Goal: Task Accomplishment & Management: Complete application form

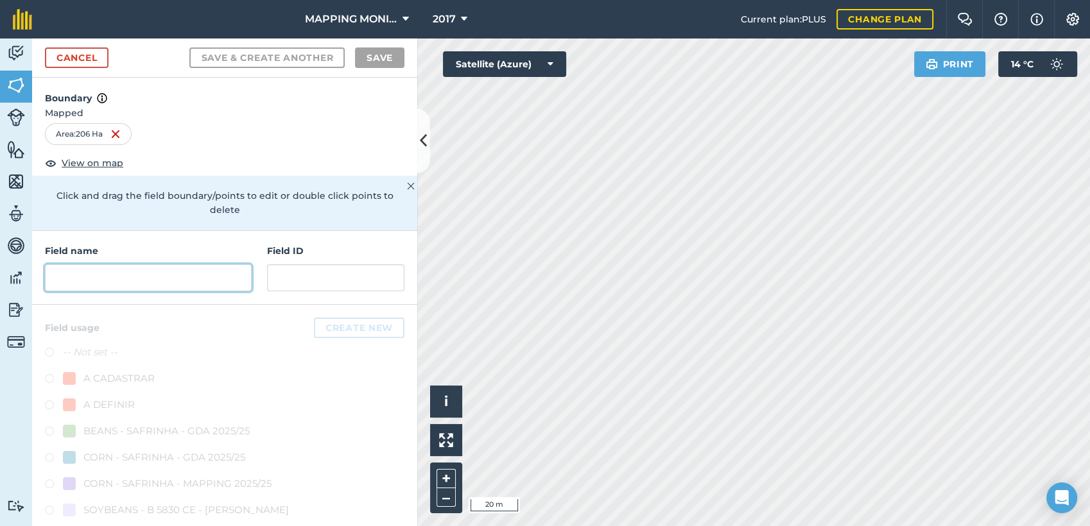
click at [83, 277] on input "text" at bounding box center [148, 278] width 207 height 27
paste input "PRIMAVERA DO LESTE/MT - [PERSON_NAME] - [GEOGRAPHIC_DATA]"
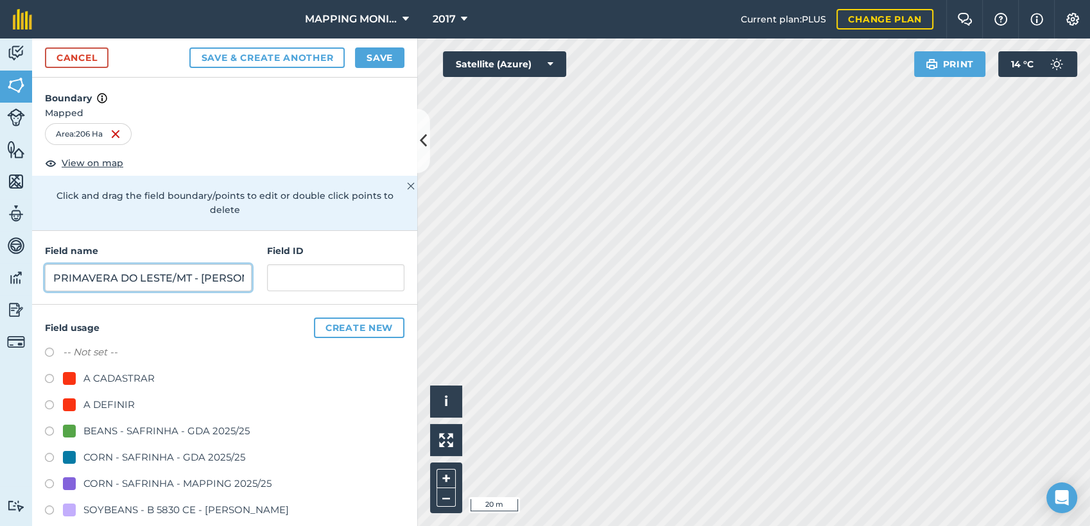
scroll to position [0, 149]
type input "PRIMAVERA DO LESTE/MT - [PERSON_NAME] - [GEOGRAPHIC_DATA]"
click at [116, 406] on div "A DEFINIR" at bounding box center [108, 404] width 51 height 15
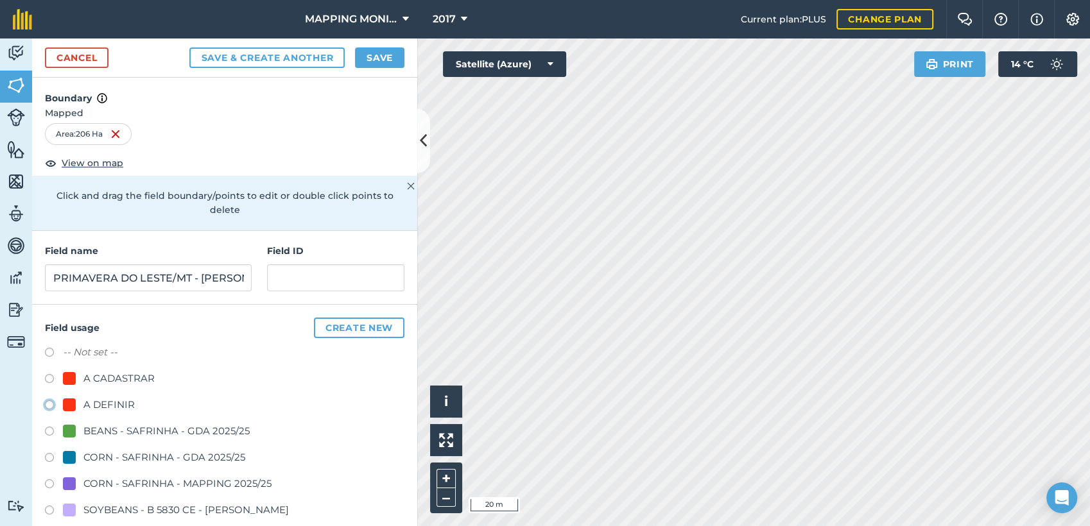
radio input "true"
click at [394, 61] on button "Save" at bounding box center [379, 58] width 49 height 21
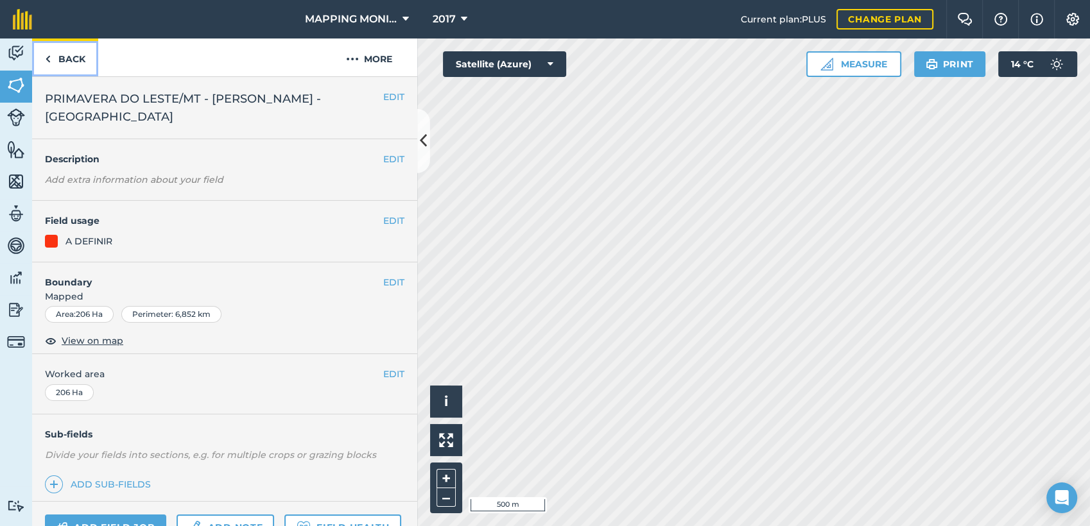
click at [71, 57] on link "Back" at bounding box center [65, 58] width 66 height 38
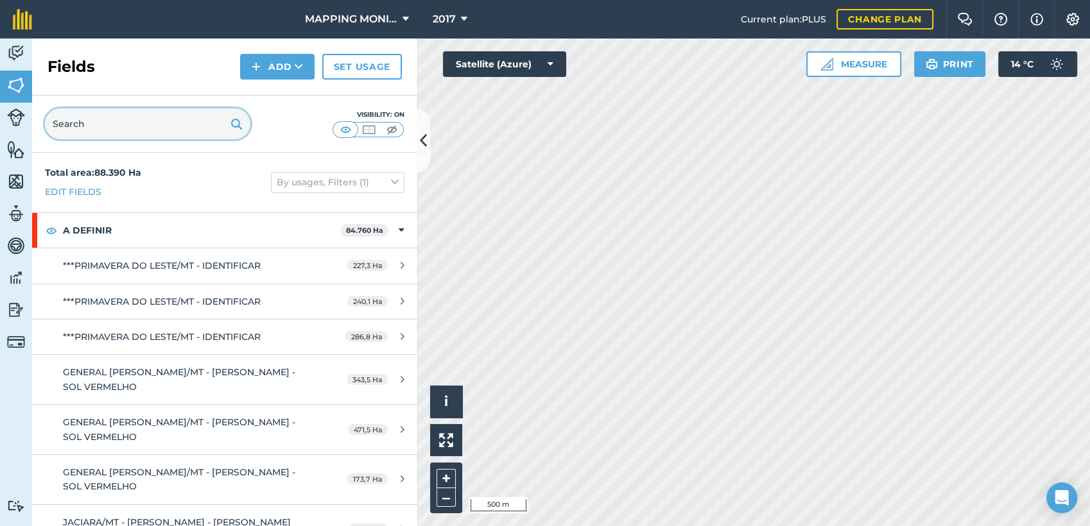
click at [182, 121] on input "text" at bounding box center [147, 124] width 205 height 31
paste input "PRIMAVERA DO LESTE/MT - [PERSON_NAME] - [GEOGRAPHIC_DATA]"
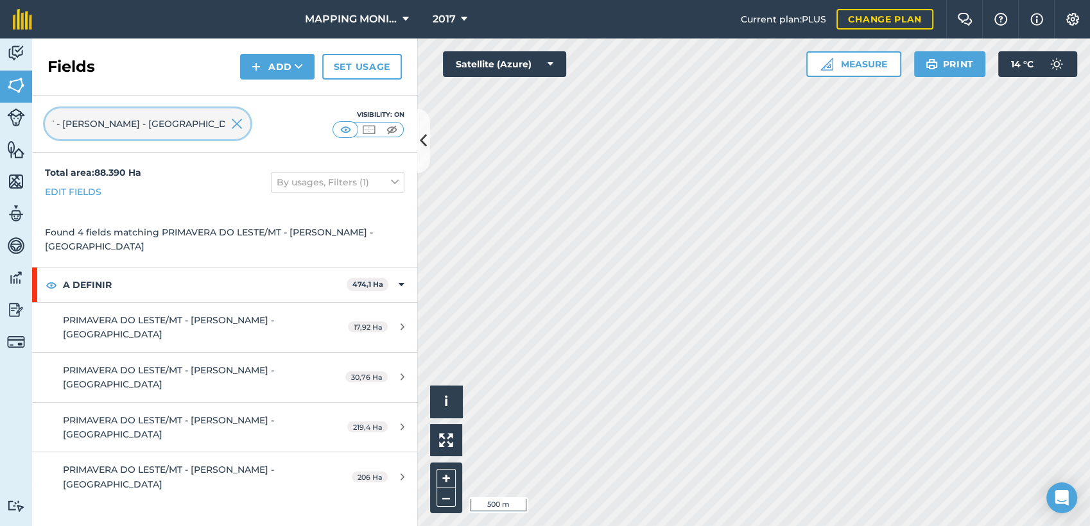
type input "PRIMAVERA DO LESTE/MT - [PERSON_NAME] - [GEOGRAPHIC_DATA]"
click at [232, 119] on img at bounding box center [237, 123] width 12 height 15
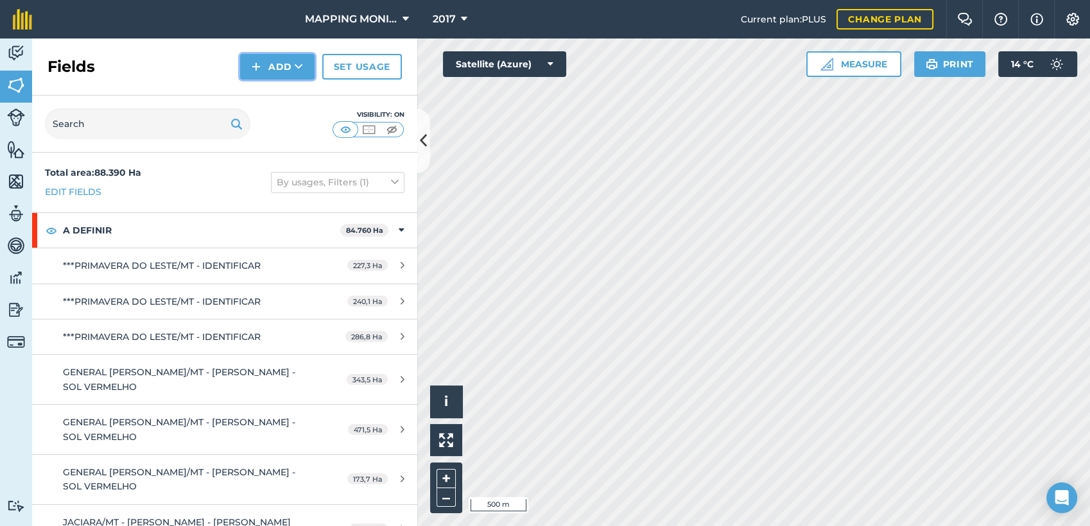
click at [300, 64] on icon at bounding box center [299, 66] width 8 height 13
click at [299, 93] on link "Draw" at bounding box center [277, 96] width 71 height 28
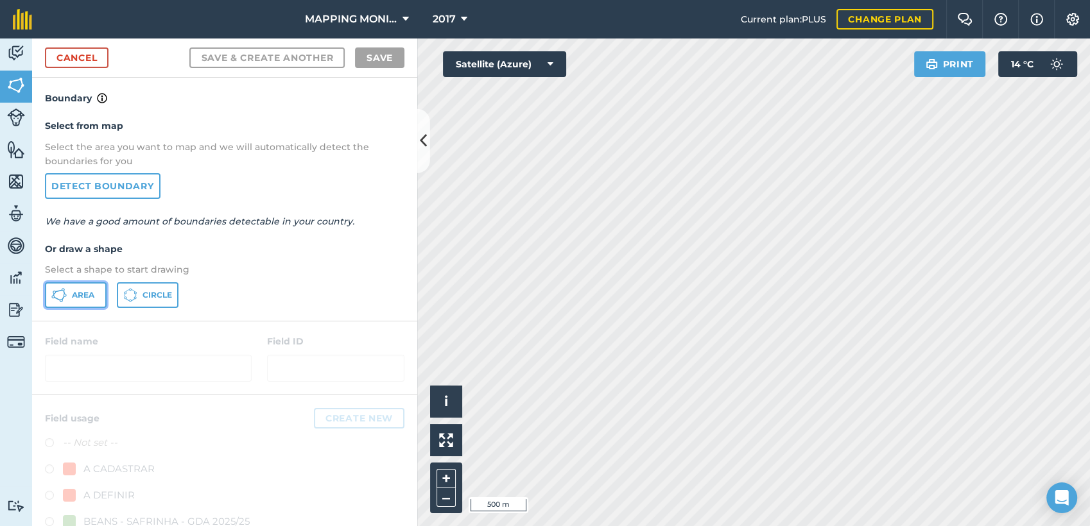
click at [64, 300] on icon at bounding box center [58, 295] width 15 height 15
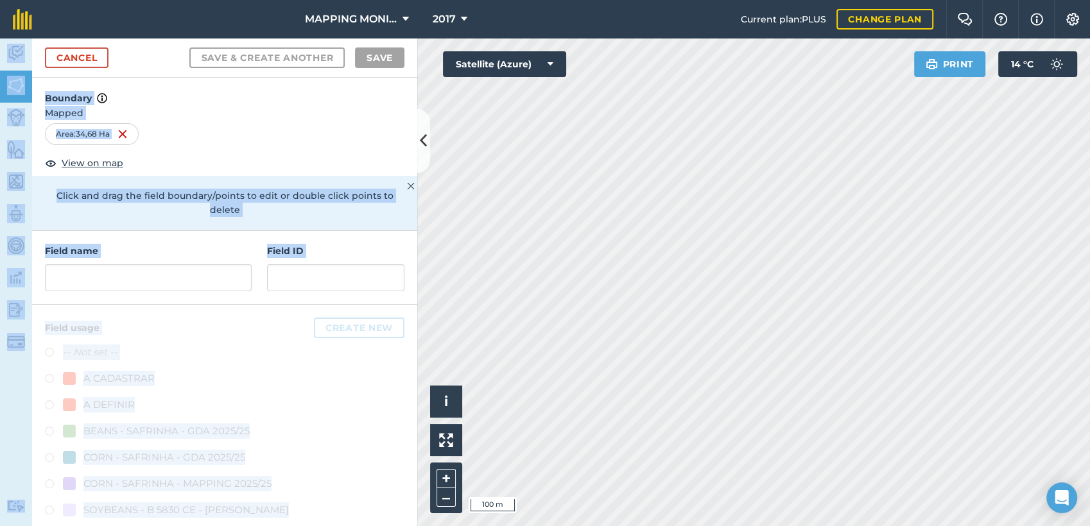
click at [627, 339] on div "MAPPING MONITORAMENTO AGRICOLA 2017 Current plan : PLUS Change plan Farm Chat H…" at bounding box center [545, 263] width 1090 height 526
click at [260, 144] on div "Area : 34,68 Ha" at bounding box center [224, 136] width 385 height 27
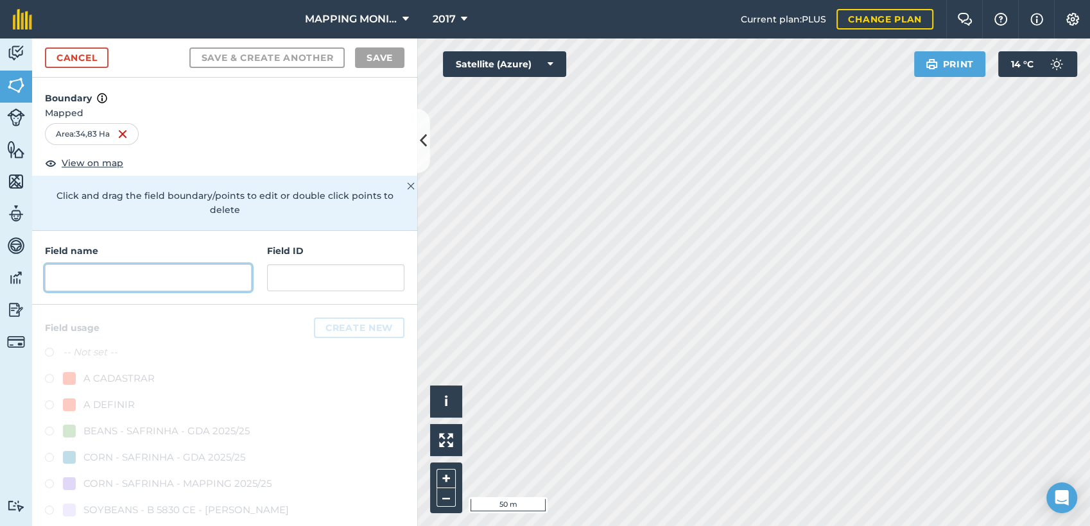
click at [146, 277] on input "text" at bounding box center [148, 278] width 207 height 27
paste input "PRIMAVERA DO LESTE/MT - [PERSON_NAME] - [GEOGRAPHIC_DATA]"
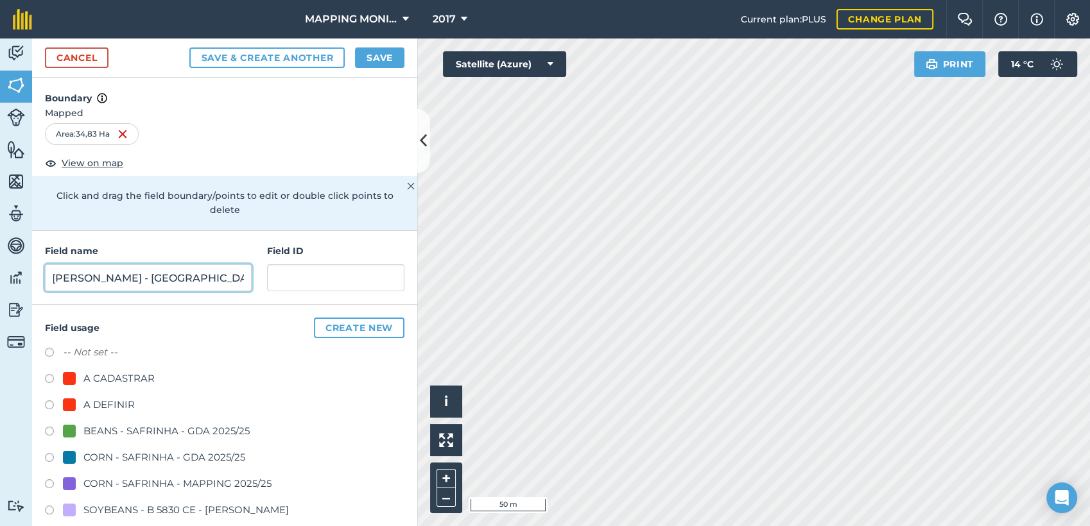
type input "PRIMAVERA DO LESTE/MT - [PERSON_NAME] - [GEOGRAPHIC_DATA]"
click at [116, 397] on div "A DEFINIR" at bounding box center [108, 404] width 51 height 15
radio input "true"
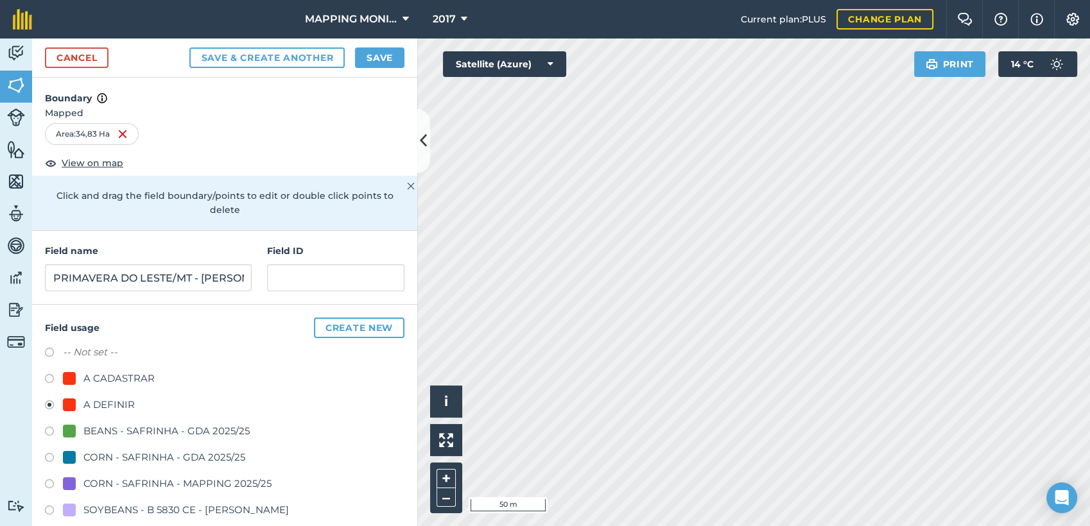
click at [399, 44] on div "Cancel Save & Create Another Save" at bounding box center [224, 58] width 385 height 39
click at [394, 54] on button "Save" at bounding box center [379, 58] width 49 height 21
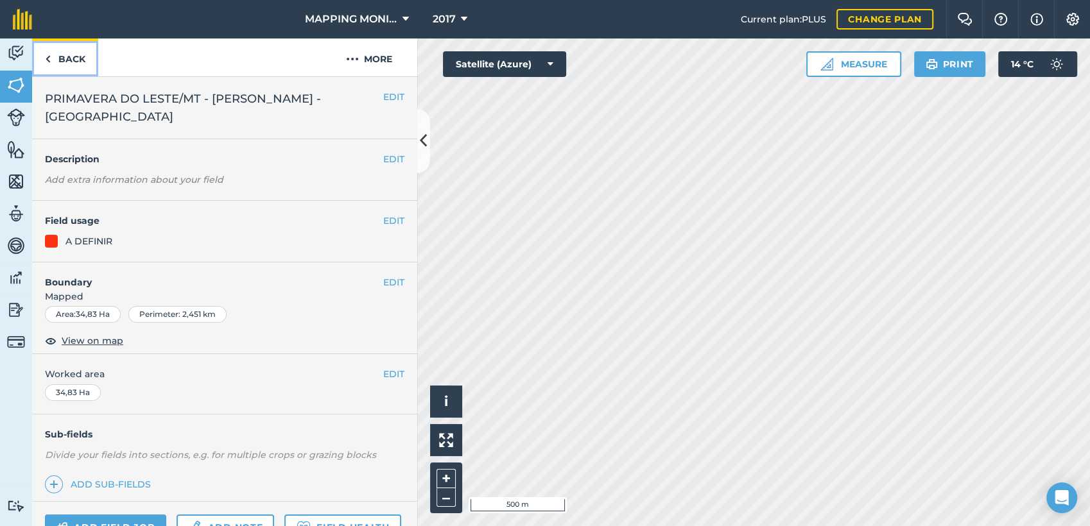
click at [69, 51] on link "Back" at bounding box center [65, 58] width 66 height 38
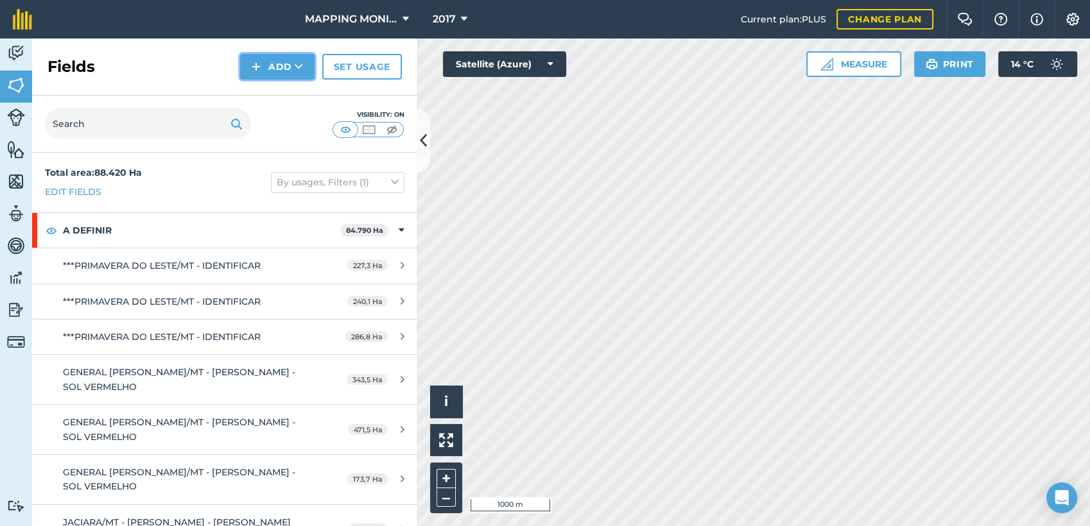
click at [304, 73] on button "Add" at bounding box center [277, 67] width 74 height 26
drag, startPoint x: 284, startPoint y: 92, endPoint x: 421, endPoint y: 126, distance: 141.1
click at [285, 92] on link "Draw" at bounding box center [277, 96] width 71 height 28
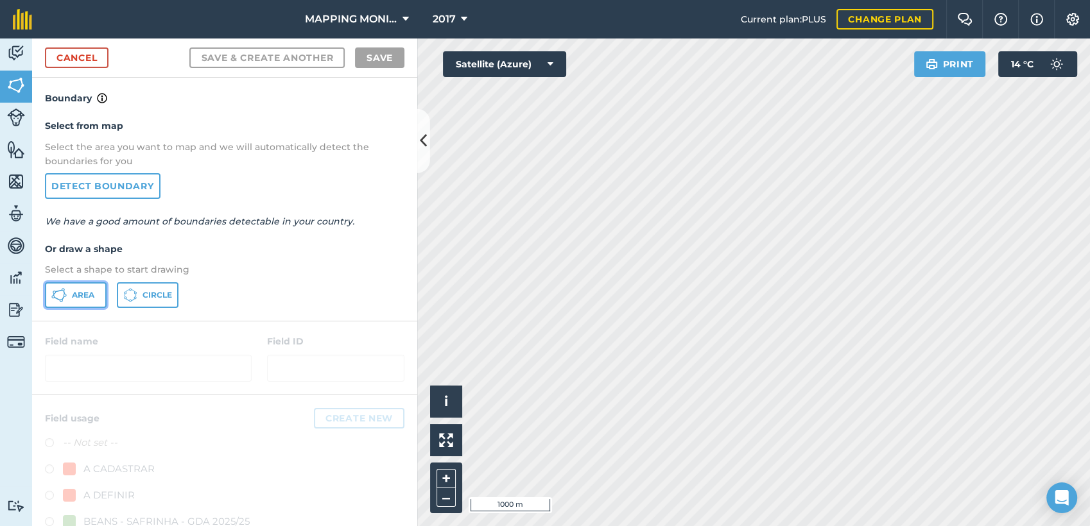
click at [80, 287] on button "Area" at bounding box center [76, 296] width 62 height 26
click at [132, 187] on link "Detect boundary" at bounding box center [103, 186] width 116 height 26
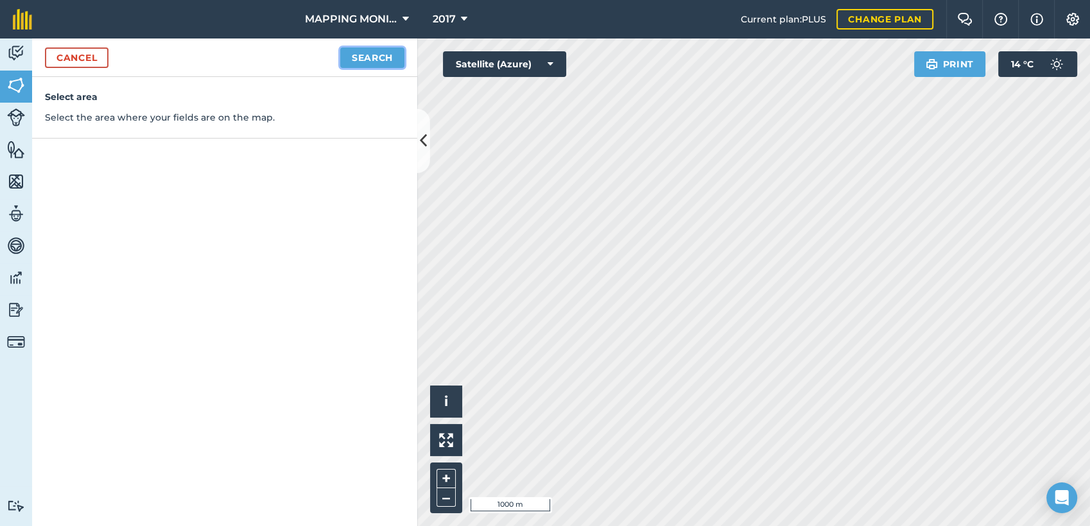
click at [377, 60] on button "Search" at bounding box center [372, 58] width 64 height 21
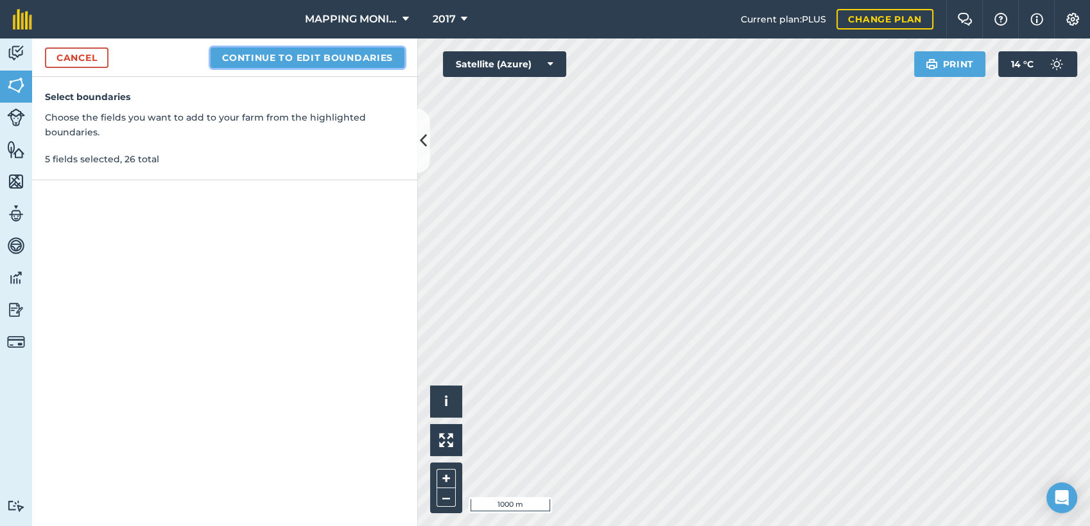
click at [311, 62] on button "Continue to edit boundaries" at bounding box center [308, 58] width 194 height 21
click at [336, 60] on button "Continue to name fields" at bounding box center [321, 58] width 166 height 21
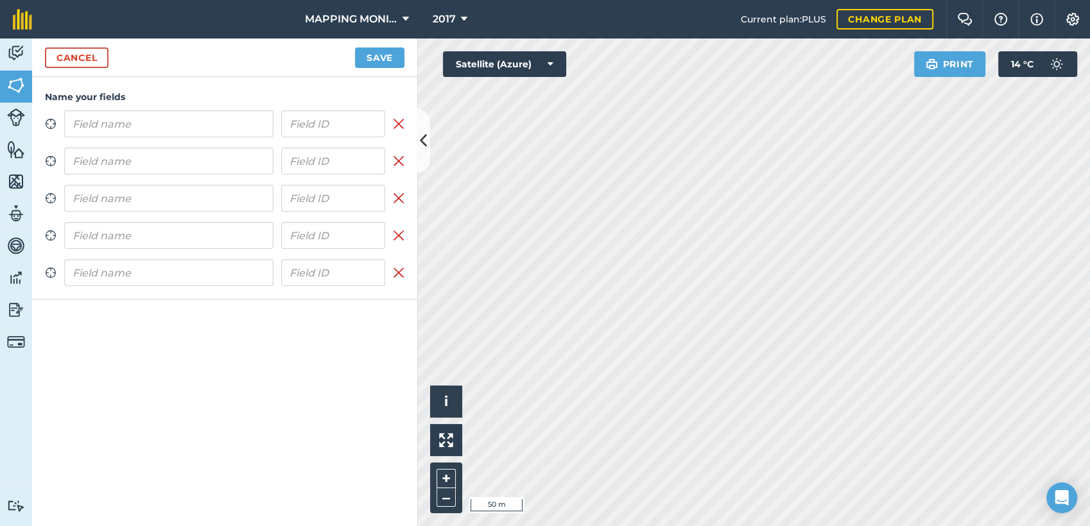
click at [156, 111] on input "text" at bounding box center [168, 123] width 209 height 27
drag, startPoint x: 81, startPoint y: 125, endPoint x: 286, endPoint y: 123, distance: 204.8
click at [286, 123] on div "PRIMAVERA DO LESTE/MT - [PERSON_NAME] - [GEOGRAPHIC_DATA]" at bounding box center [224, 123] width 321 height 27
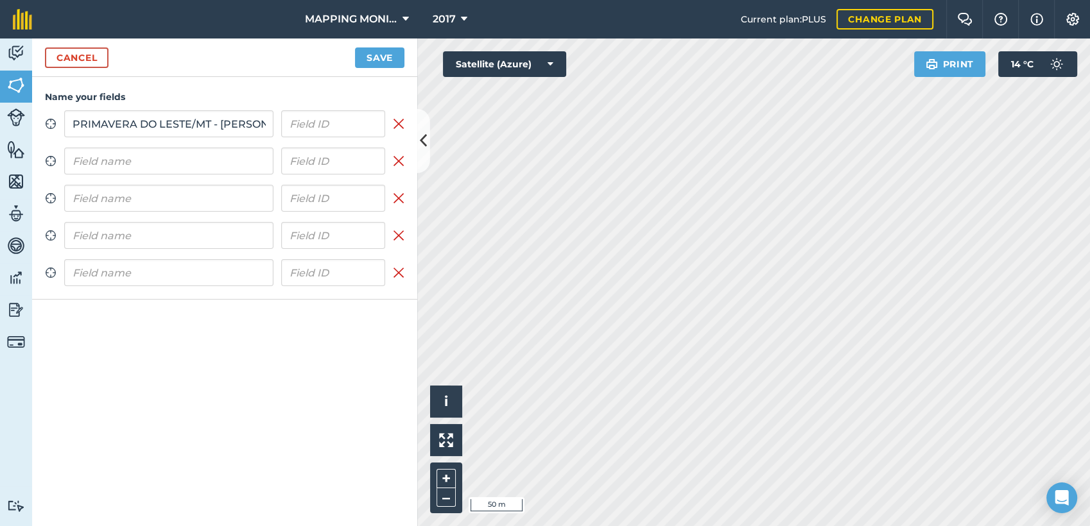
click at [275, 132] on div "PRIMAVERA DO LESTE/MT - [PERSON_NAME] - [GEOGRAPHIC_DATA]" at bounding box center [224, 123] width 321 height 27
click at [220, 122] on input "PRIMAVERA DO LESTE/MT - [PERSON_NAME] - [GEOGRAPHIC_DATA]" at bounding box center [168, 123] width 209 height 27
click at [191, 126] on input "PRIMAVERA DO LESTE/MT - TRAMPOLIM" at bounding box center [168, 123] width 209 height 27
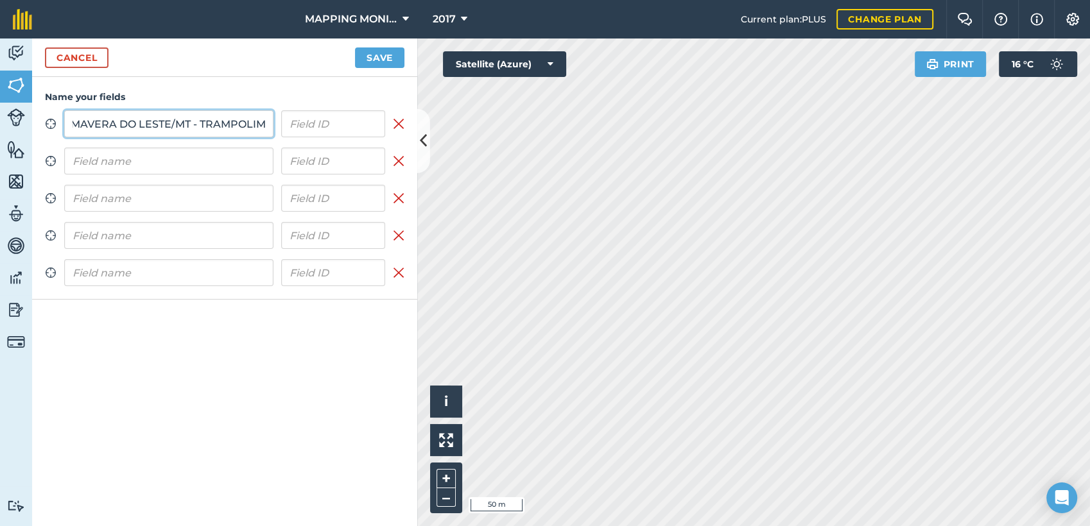
click at [191, 126] on input "PRIMAVERA DO LESTE/MT - TRAMPOLIM" at bounding box center [168, 123] width 209 height 27
type input "PRIMAVERA DO LESTE/MT - TRAMPOLIM"
click at [170, 160] on input "text" at bounding box center [168, 161] width 209 height 27
paste input "PRIMAVERA DO LESTE/MT - TRAMPOLIM"
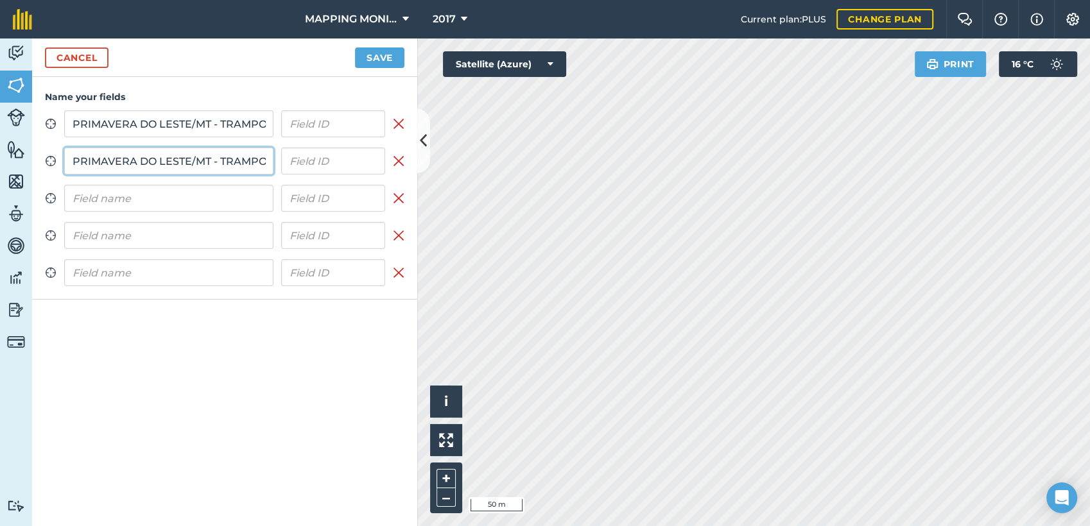
scroll to position [0, 21]
type input "PRIMAVERA DO LESTE/MT - TRAMPOLIM"
click at [155, 207] on input "text" at bounding box center [168, 198] width 209 height 27
paste input "PRIMAVERA DO LESTE/MT - TRAMPOLIM"
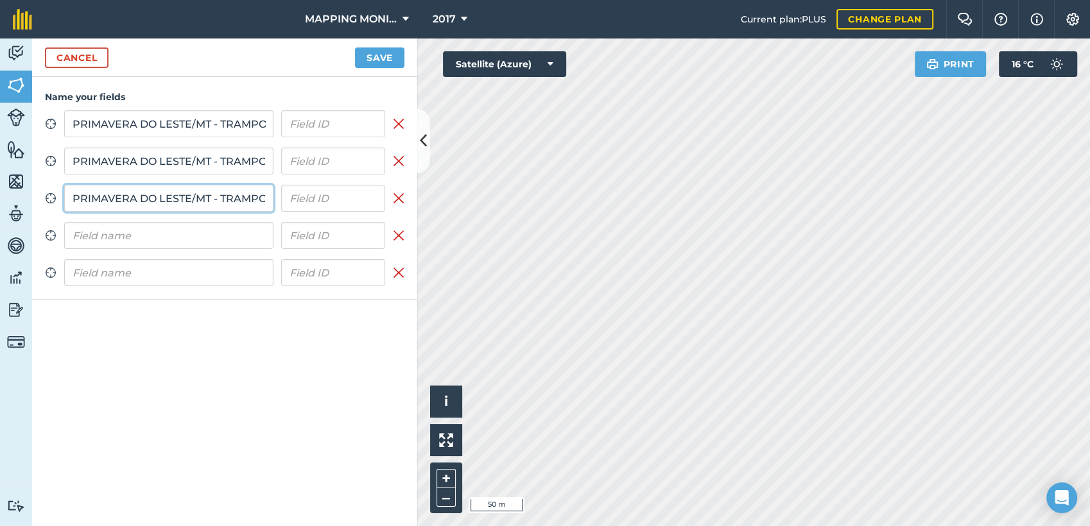
scroll to position [0, 21]
type input "PRIMAVERA DO LESTE/MT - TRAMPOLIM"
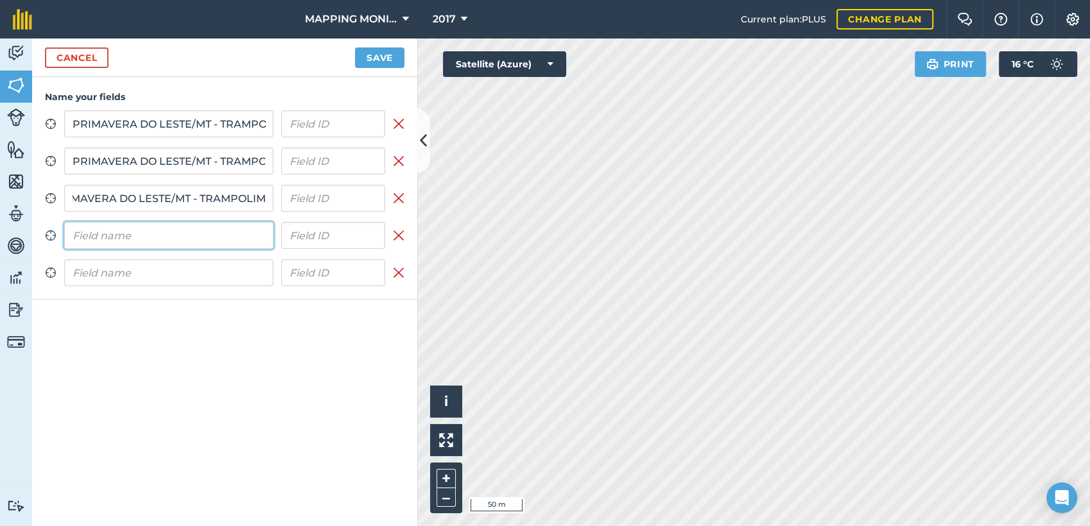
scroll to position [0, 0]
click at [162, 229] on input "text" at bounding box center [168, 235] width 209 height 27
paste input "PRIMAVERA DO LESTE/MT - TRAMPOLIM"
type input "PRIMAVERA DO LESTE/MT - TRAMPOLIM"
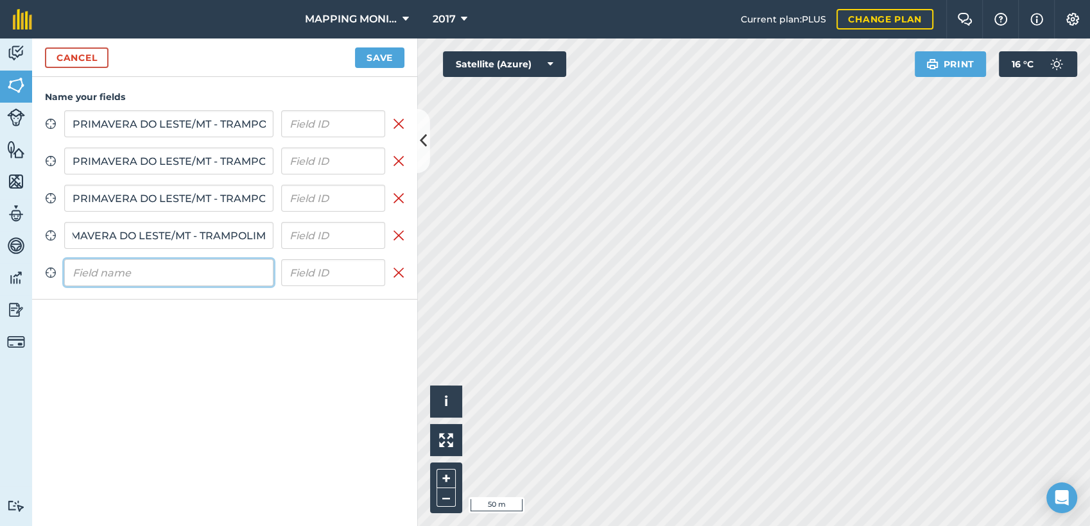
scroll to position [0, 0]
click at [169, 275] on input "text" at bounding box center [168, 272] width 209 height 27
paste input "PRIMAVERA DO LESTE/MT - TRAMPOLIM"
type input "PRIMAVERA DO LESTE/MT - TRAMPOLIM"
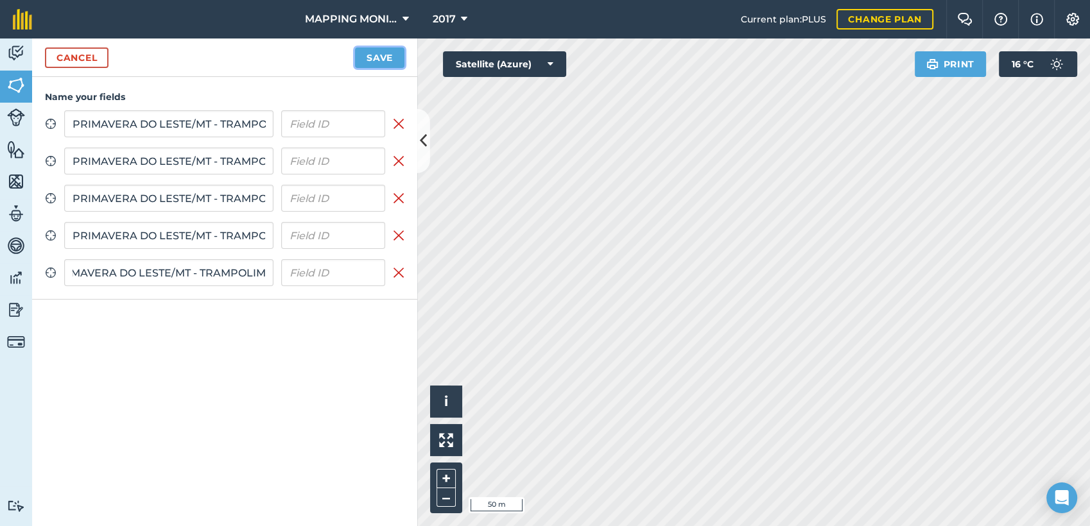
click at [383, 60] on button "Save" at bounding box center [379, 58] width 49 height 21
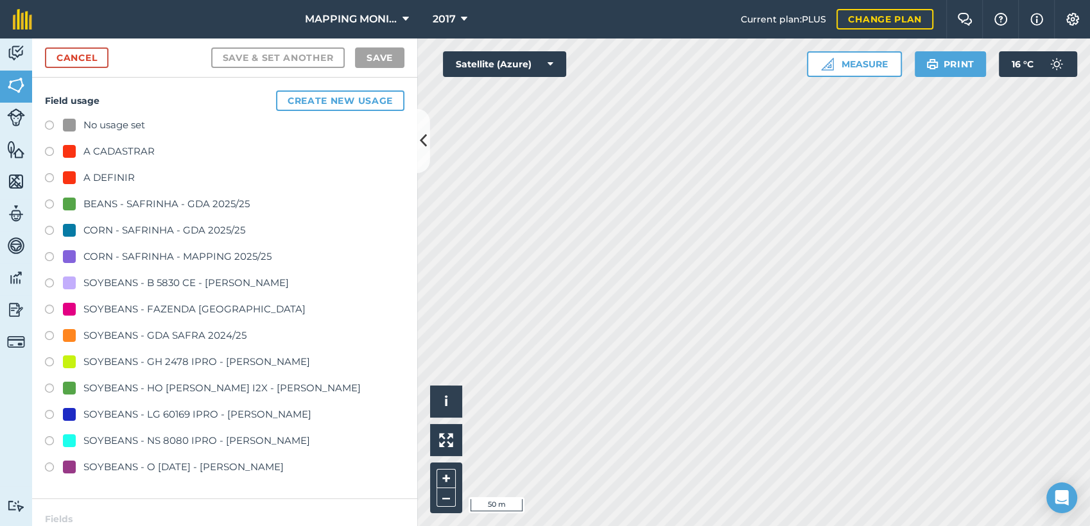
click at [109, 167] on div "No usage set A CADASTRAR A DEFINIR BEANS - SAFRINHA - GDA 2025/25 CORN - SAFRIN…" at bounding box center [225, 297] width 360 height 361
click at [116, 173] on div "A DEFINIR" at bounding box center [108, 177] width 51 height 15
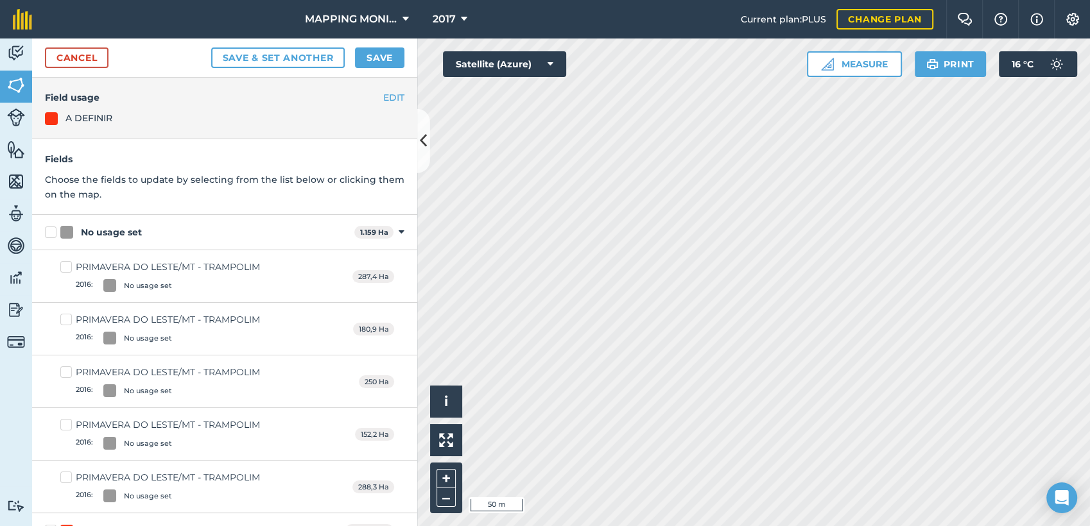
click at [119, 232] on div "No usage set" at bounding box center [111, 232] width 61 height 13
click at [53, 232] on input "No usage set" at bounding box center [49, 230] width 8 height 8
checkbox input "true"
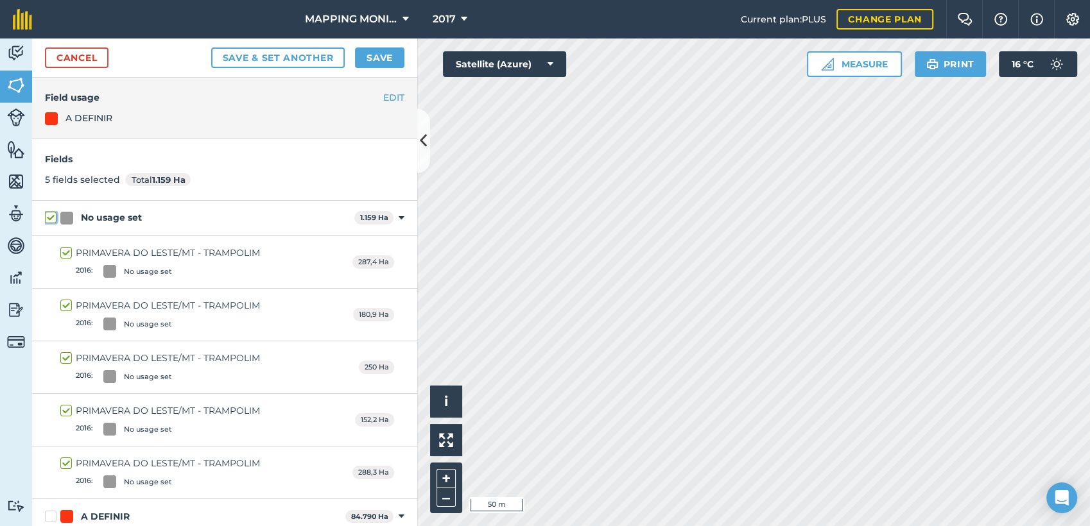
checkbox input "true"
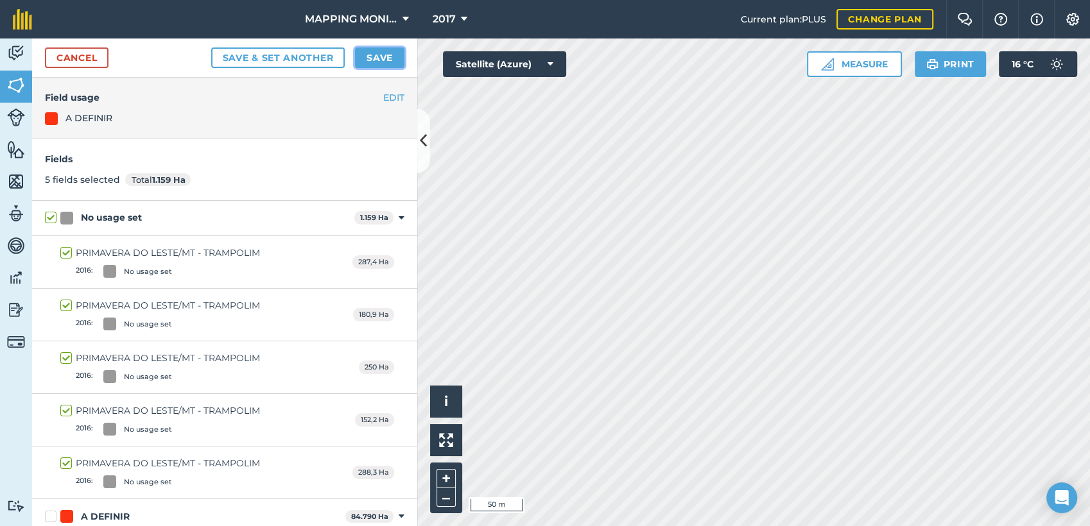
click at [373, 64] on button "Save" at bounding box center [379, 58] width 49 height 21
